Goal: Information Seeking & Learning: Learn about a topic

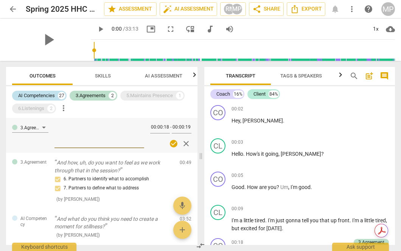
click at [53, 93] on div "AI Competencies" at bounding box center [36, 96] width 37 height 8
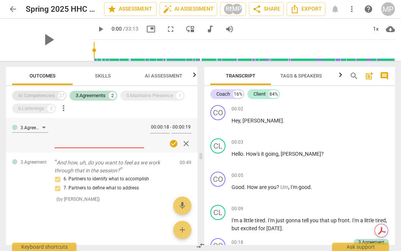
click at [53, 93] on div "AI Competencies" at bounding box center [36, 96] width 37 height 8
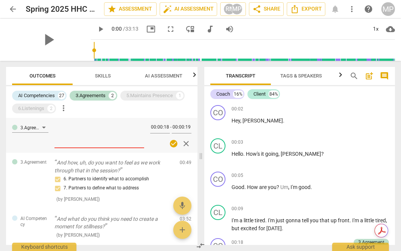
click at [14, 7] on span "arrow_back" at bounding box center [12, 9] width 9 height 9
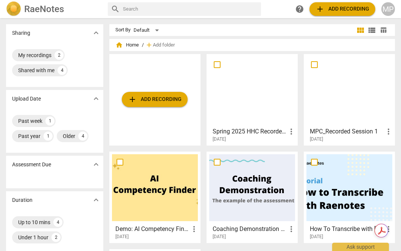
click at [335, 96] on div at bounding box center [349, 90] width 86 height 67
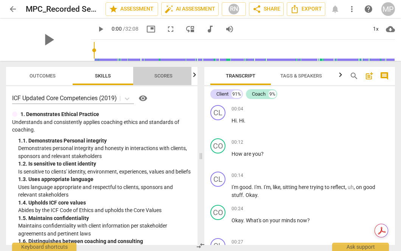
click at [157, 79] on span "Scores" at bounding box center [163, 76] width 36 height 10
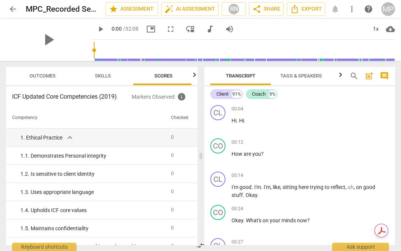
scroll to position [0, 2]
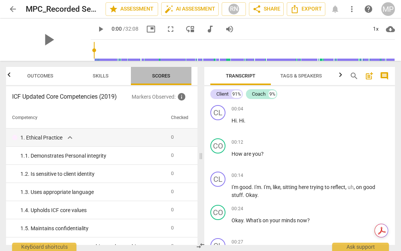
click at [169, 76] on span "Scores" at bounding box center [161, 76] width 18 height 6
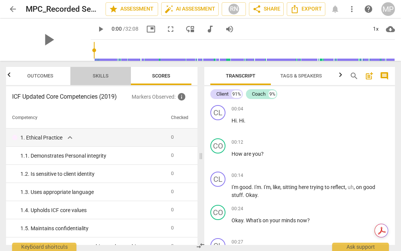
click at [111, 78] on span "Skills" at bounding box center [101, 76] width 34 height 10
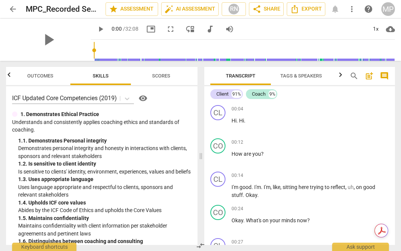
click at [47, 72] on span "Outcomes" at bounding box center [40, 76] width 44 height 10
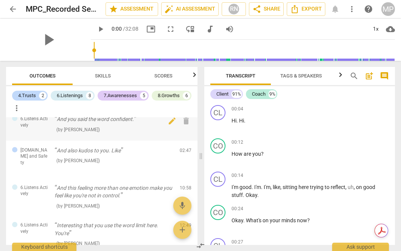
scroll to position [31, 0]
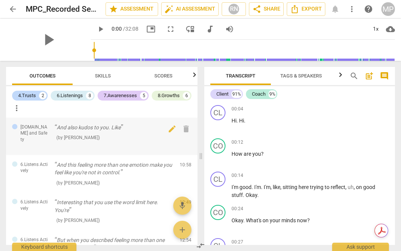
click at [39, 130] on span "[DOMAIN_NAME] and Safety" at bounding box center [34, 133] width 28 height 19
click at [39, 126] on span "[DOMAIN_NAME] and Safety" at bounding box center [34, 133] width 28 height 19
click at [22, 126] on span "[DOMAIN_NAME] and Safety" at bounding box center [34, 133] width 28 height 19
click at [12, 126] on div at bounding box center [14, 126] width 5 height 5
click at [168, 128] on span "edit" at bounding box center [172, 128] width 9 height 9
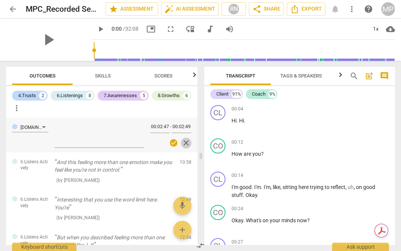
click at [182, 144] on span "close" at bounding box center [186, 142] width 9 height 9
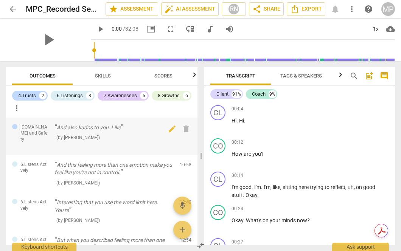
click at [63, 130] on p "And also kudos to you. Like" at bounding box center [113, 128] width 119 height 8
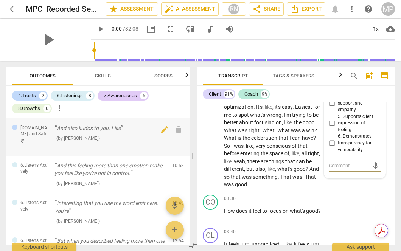
click at [71, 127] on p "And also kudos to you. Like" at bounding box center [110, 128] width 112 height 8
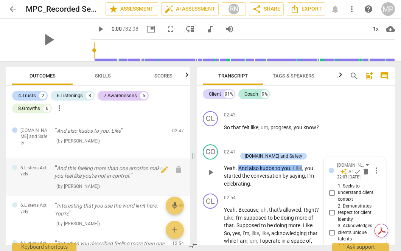
scroll to position [28, 0]
click at [13, 8] on span "arrow_back" at bounding box center [12, 9] width 9 height 9
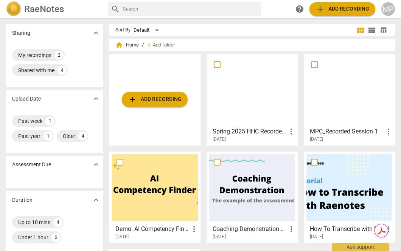
click at [233, 101] on div at bounding box center [252, 90] width 86 height 67
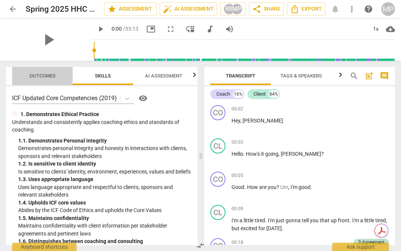
click at [45, 77] on span "Outcomes" at bounding box center [43, 76] width 26 height 6
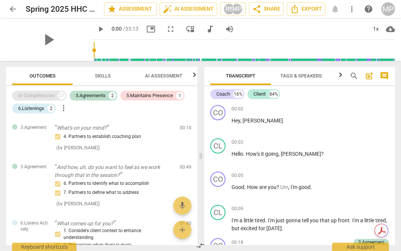
click at [56, 93] on div "AI Competencies 27" at bounding box center [39, 96] width 54 height 10
click at [56, 94] on div "AI Competencies 27" at bounding box center [39, 96] width 54 height 10
click at [102, 79] on span "Skills" at bounding box center [103, 76] width 34 height 10
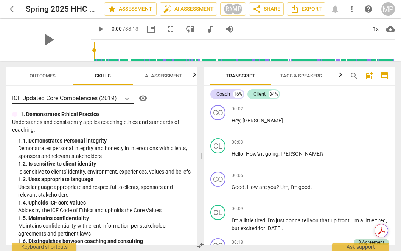
click at [128, 99] on icon at bounding box center [127, 99] width 5 height 3
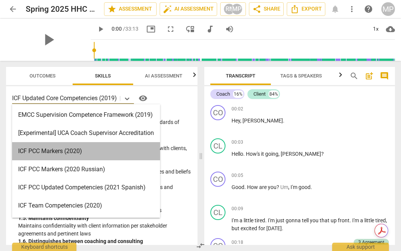
click at [106, 159] on div "ICF PCC Markers (2020)" at bounding box center [86, 151] width 148 height 18
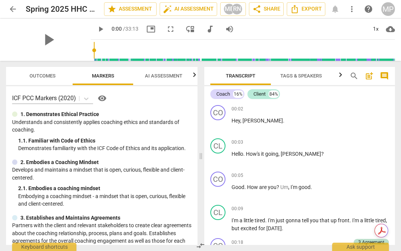
click at [44, 77] on span "Outcomes" at bounding box center [43, 76] width 26 height 6
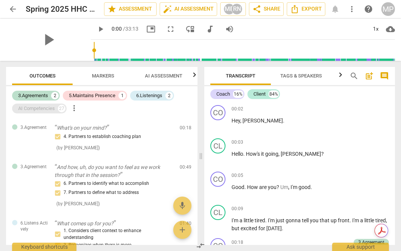
click at [51, 109] on div "AI Competencies" at bounding box center [36, 109] width 37 height 8
click at [58, 109] on div "AI Competencies 27" at bounding box center [39, 109] width 54 height 10
click at [79, 107] on div "3.Agreements 2 5.Maintains Presence 1 6.Listenings 2 AI Competencies 27 more_ve…" at bounding box center [104, 102] width 185 height 26
click at [74, 107] on span "more_vert" at bounding box center [74, 108] width 9 height 9
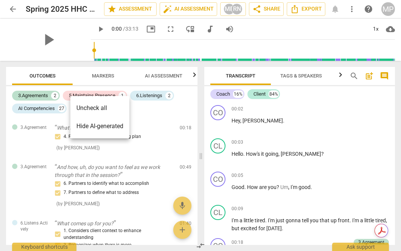
click at [92, 126] on li "Hide AI-generated" at bounding box center [99, 126] width 59 height 18
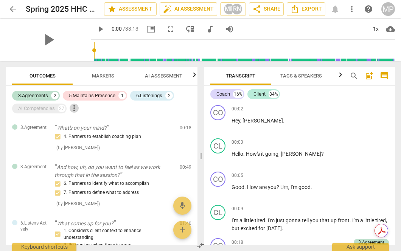
click at [77, 110] on span "more_vert" at bounding box center [74, 108] width 9 height 9
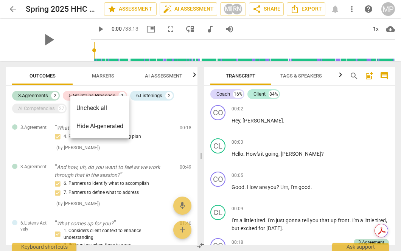
click at [91, 126] on li "Hide AI-generated" at bounding box center [99, 126] width 59 height 18
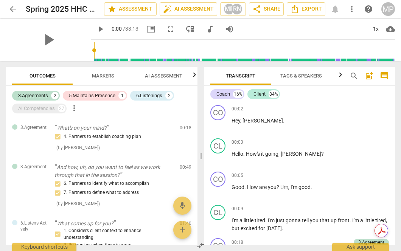
click at [76, 110] on span "more_vert" at bounding box center [74, 108] width 9 height 9
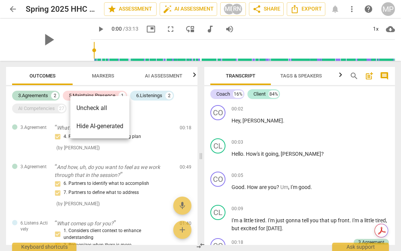
click at [87, 111] on li "Uncheck all" at bounding box center [99, 108] width 59 height 18
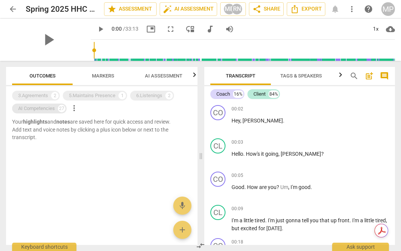
click at [51, 109] on div "AI Competencies" at bounding box center [36, 109] width 37 height 8
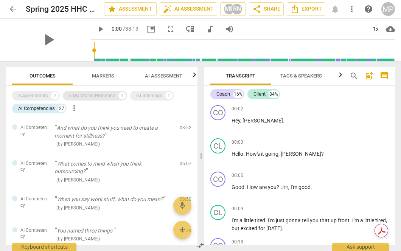
click at [76, 98] on div "5.Maintains Presence" at bounding box center [92, 96] width 47 height 8
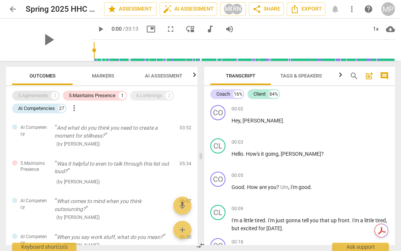
click at [44, 96] on div "3.Agreements" at bounding box center [33, 96] width 30 height 8
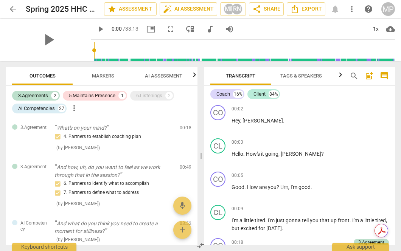
click at [109, 76] on span "Markers" at bounding box center [103, 76] width 22 height 6
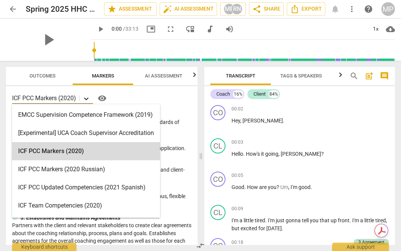
click at [84, 98] on icon at bounding box center [86, 99] width 8 height 8
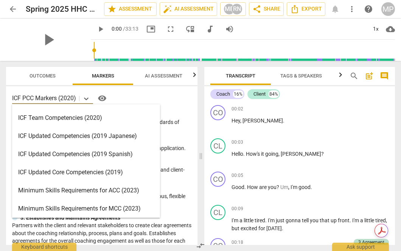
scroll to position [89, 0]
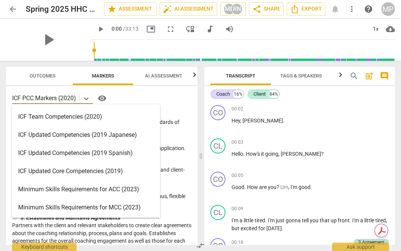
click at [70, 173] on div "ICF Updated Core Competencies (2019)" at bounding box center [86, 171] width 148 height 18
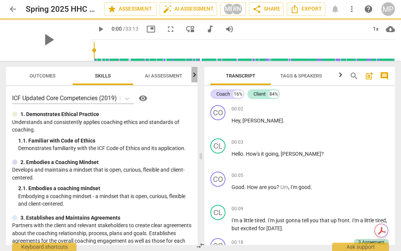
click at [192, 73] on icon "button" at bounding box center [194, 74] width 9 height 9
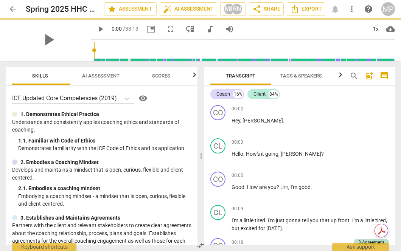
click at [167, 78] on span "Scores" at bounding box center [161, 76] width 18 height 6
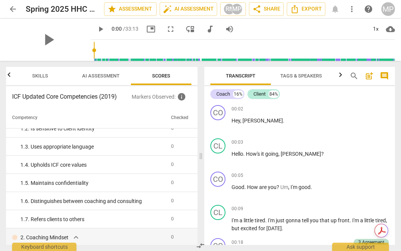
scroll to position [75, 0]
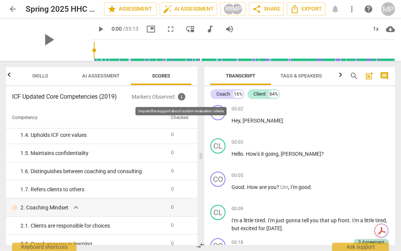
click at [180, 98] on span "info" at bounding box center [181, 96] width 9 height 9
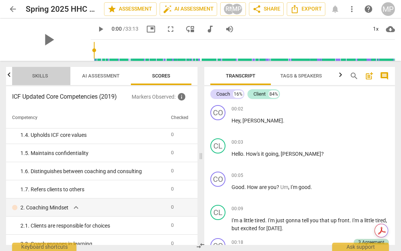
click at [45, 75] on span "Skills" at bounding box center [40, 76] width 16 height 6
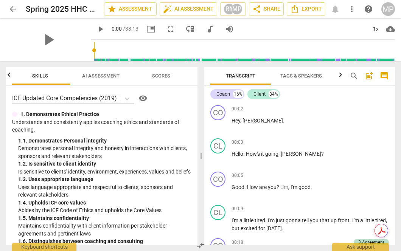
scroll to position [0, 61]
click at [8, 78] on icon "button" at bounding box center [9, 74] width 9 height 9
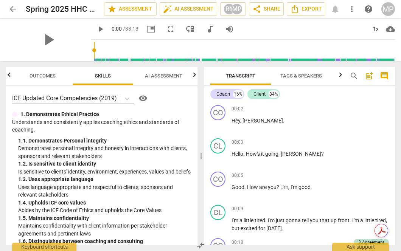
scroll to position [0, 0]
click at [45, 80] on span "Outcomes" at bounding box center [42, 76] width 44 height 10
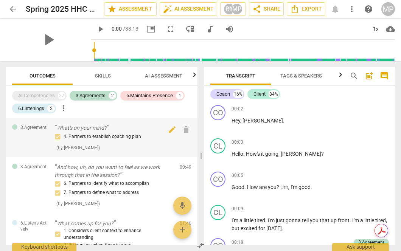
click at [95, 126] on p "What's on your mind?" at bounding box center [113, 128] width 119 height 8
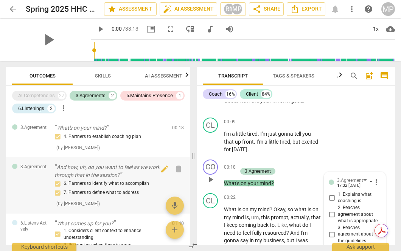
scroll to position [87, 0]
drag, startPoint x: 281, startPoint y: 184, endPoint x: 225, endPoint y: 183, distance: 55.6
click at [225, 183] on p "What's on your mind ?" at bounding box center [273, 184] width 98 height 8
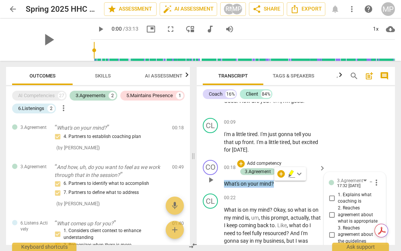
copy p "What's on your mind ?"
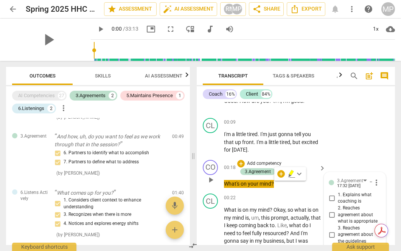
scroll to position [0, 0]
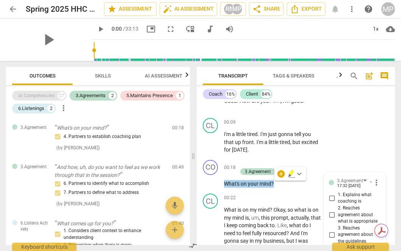
click at [45, 95] on div "AI Competencies" at bounding box center [36, 96] width 37 height 8
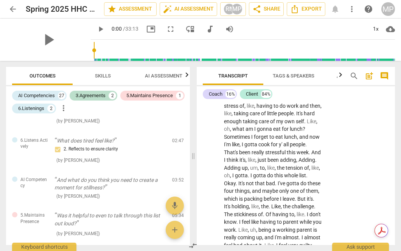
scroll to position [3120, 0]
